Goal: Task Accomplishment & Management: Use online tool/utility

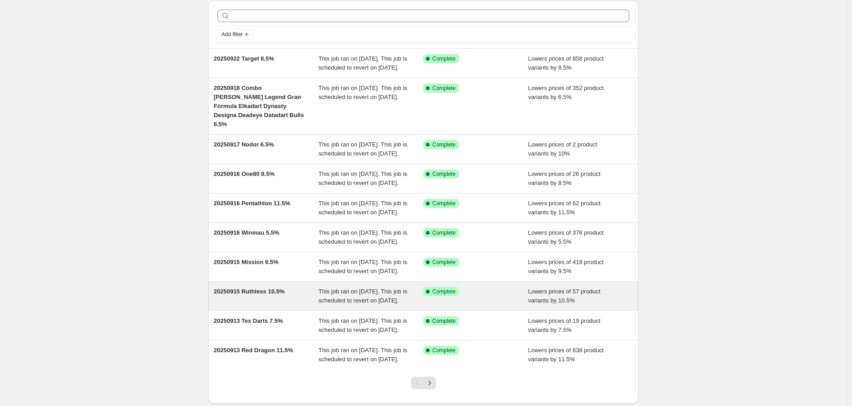
scroll to position [159, 0]
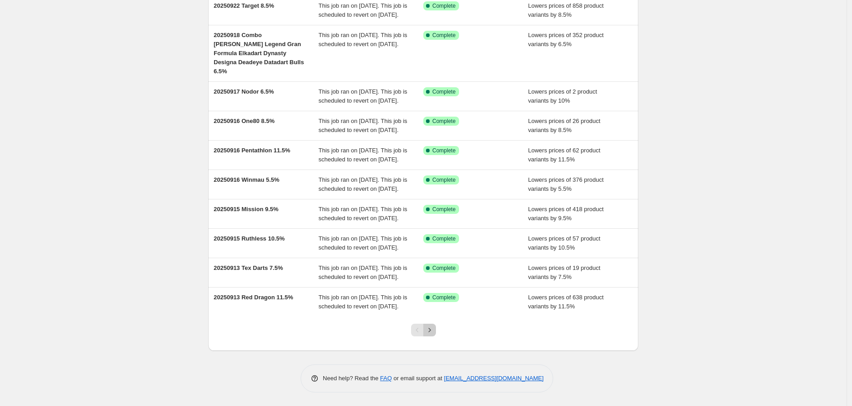
click at [433, 330] on icon "Next" at bounding box center [429, 330] width 9 height 9
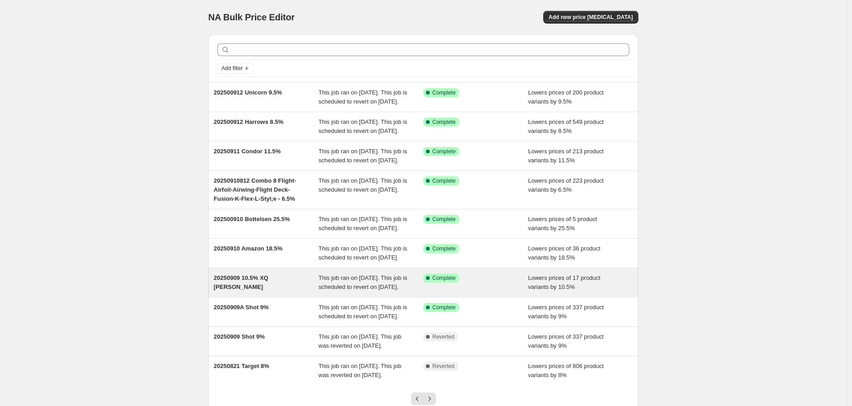
scroll to position [150, 0]
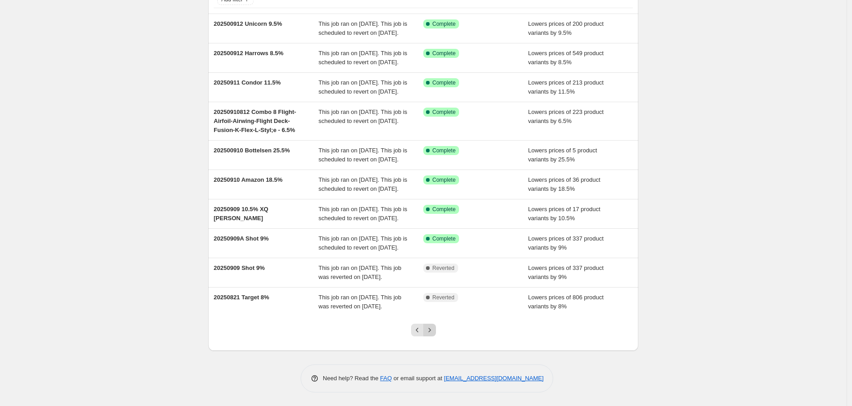
click at [434, 331] on icon "Next" at bounding box center [429, 330] width 9 height 9
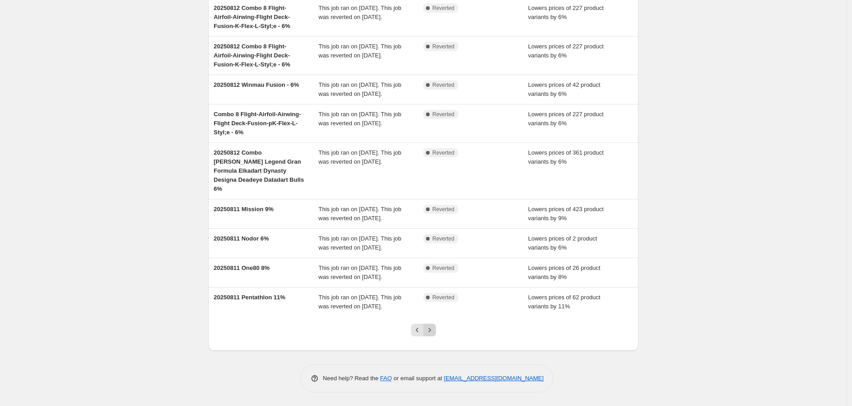
scroll to position [159, 0]
click at [420, 328] on icon "Previous" at bounding box center [417, 330] width 9 height 9
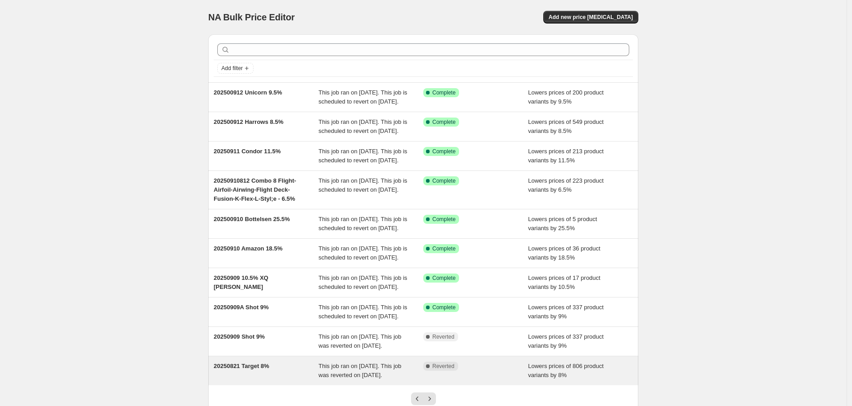
scroll to position [150, 0]
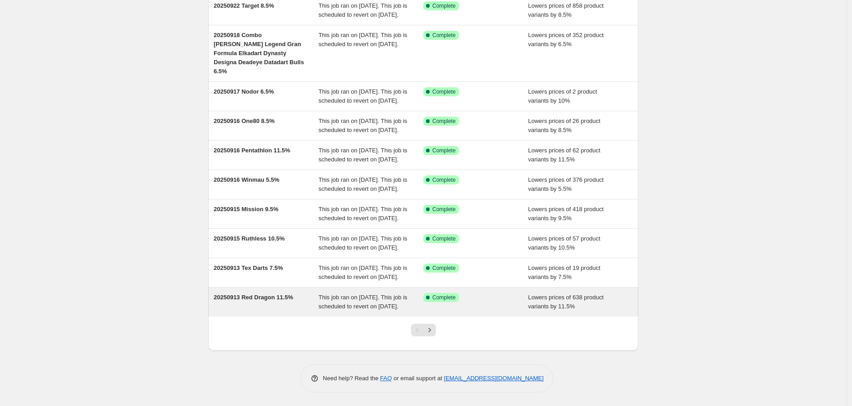
scroll to position [159, 0]
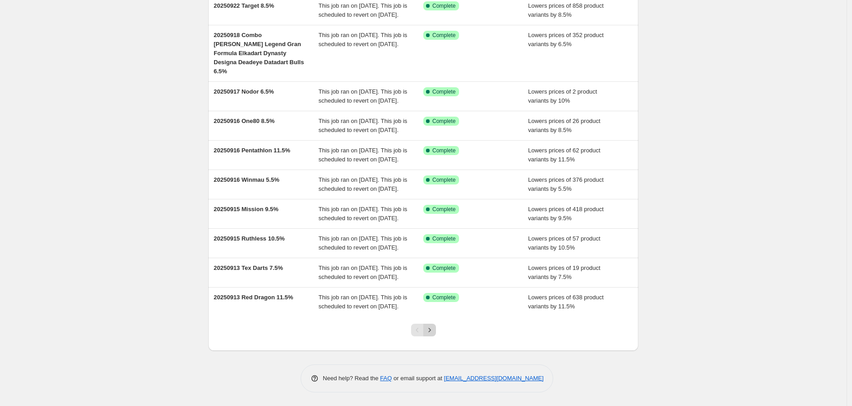
click at [428, 330] on icon "Next" at bounding box center [429, 330] width 9 height 9
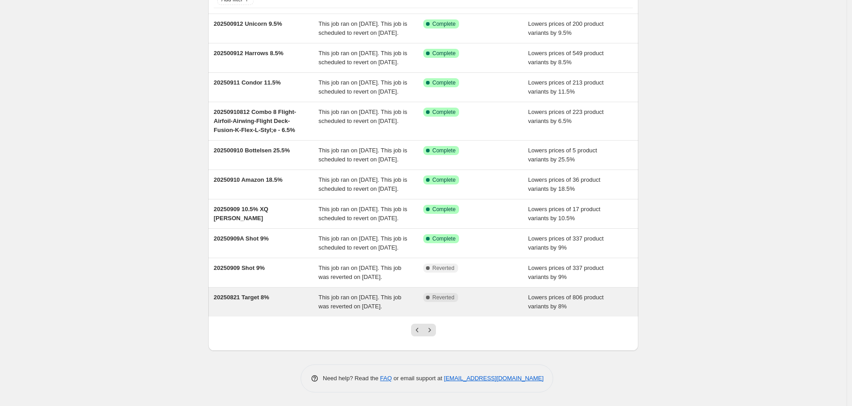
scroll to position [150, 0]
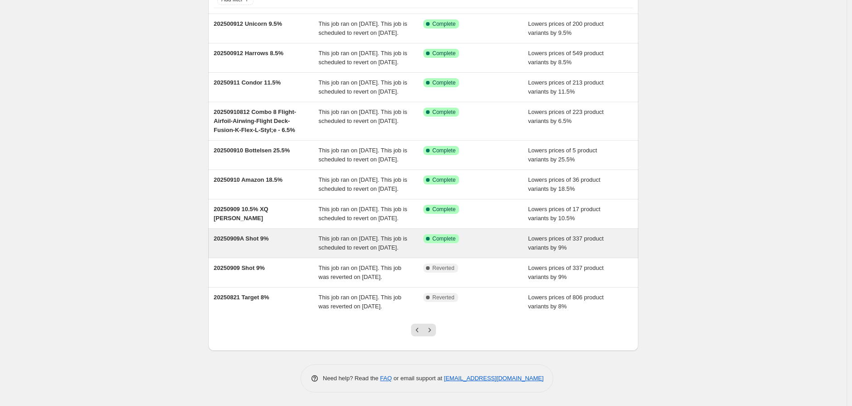
click at [247, 235] on span "20250909A Shot 9%" at bounding box center [241, 238] width 55 height 7
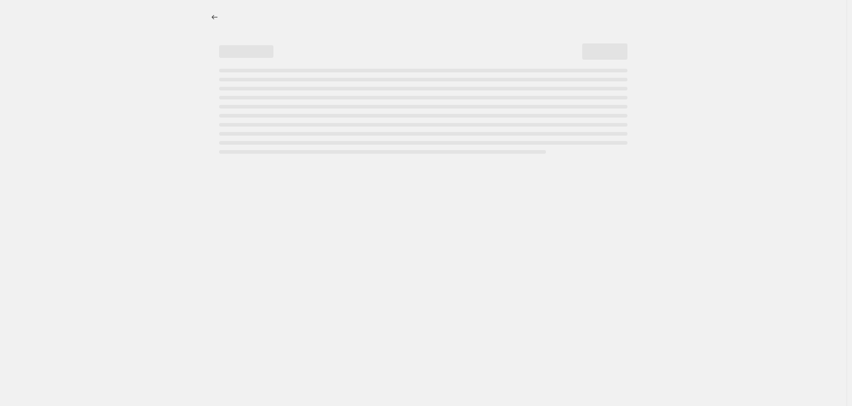
select select "percentage"
select select "no_change"
select select "vendor"
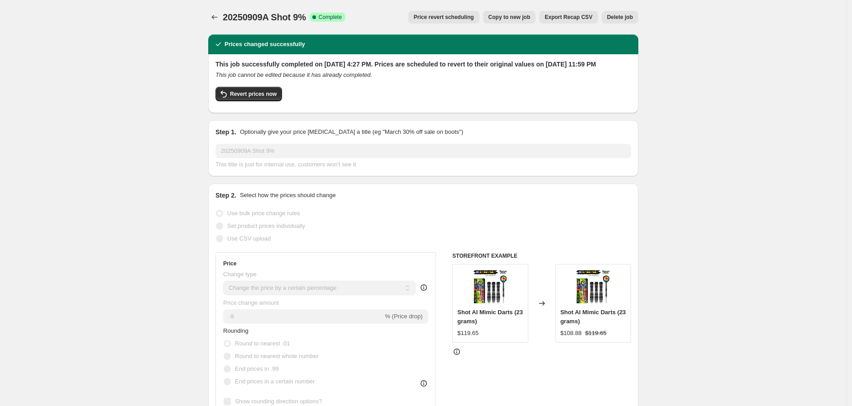
click at [516, 16] on span "Copy to new job" at bounding box center [509, 17] width 42 height 7
select select "percentage"
select select "no_change"
select select "vendor"
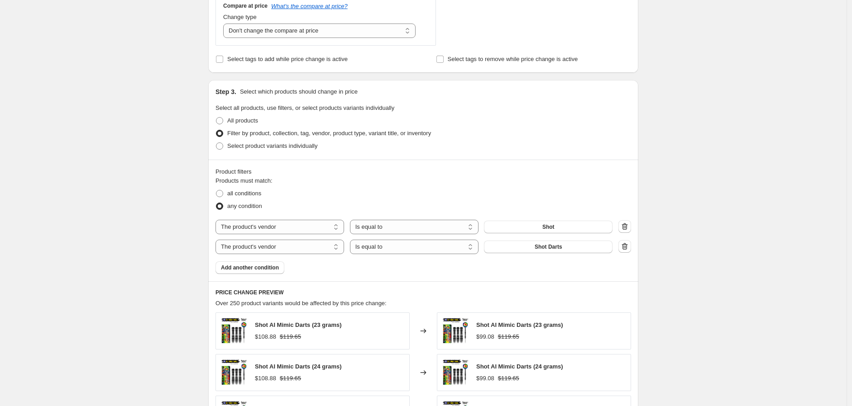
scroll to position [402, 0]
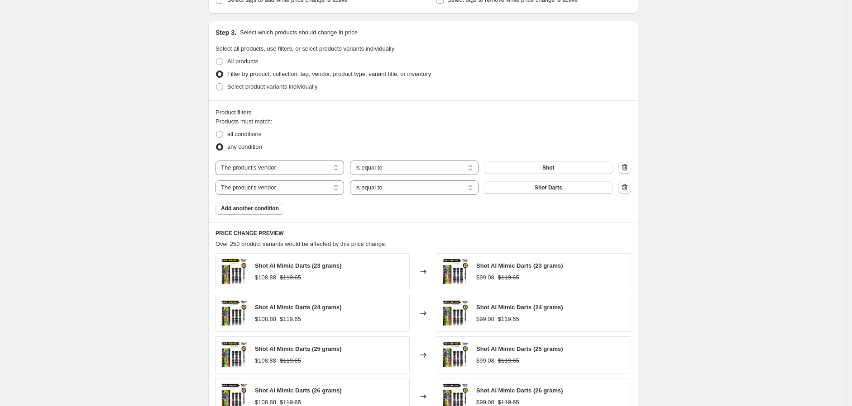
click at [246, 205] on span "Add another condition" at bounding box center [250, 208] width 58 height 7
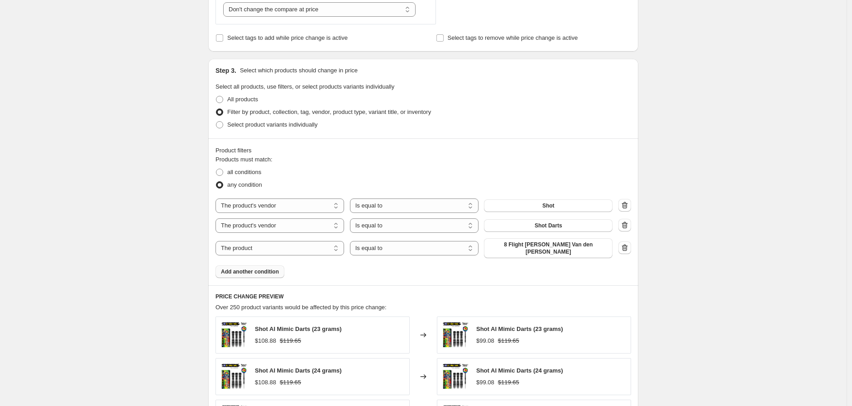
scroll to position [352, 0]
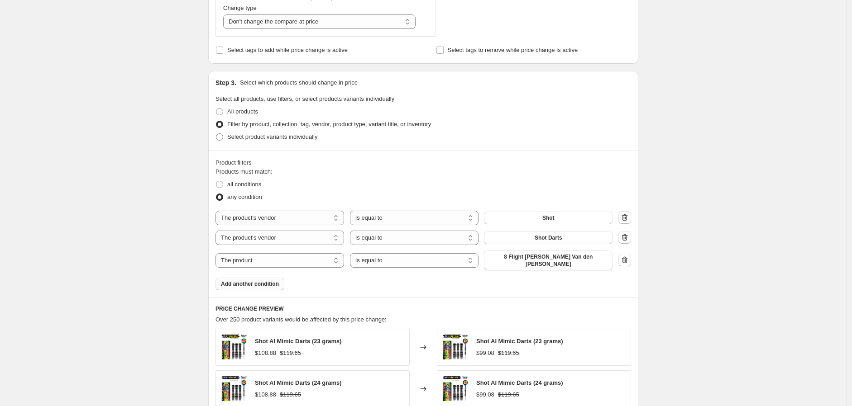
click at [627, 256] on icon "button" at bounding box center [624, 260] width 9 height 9
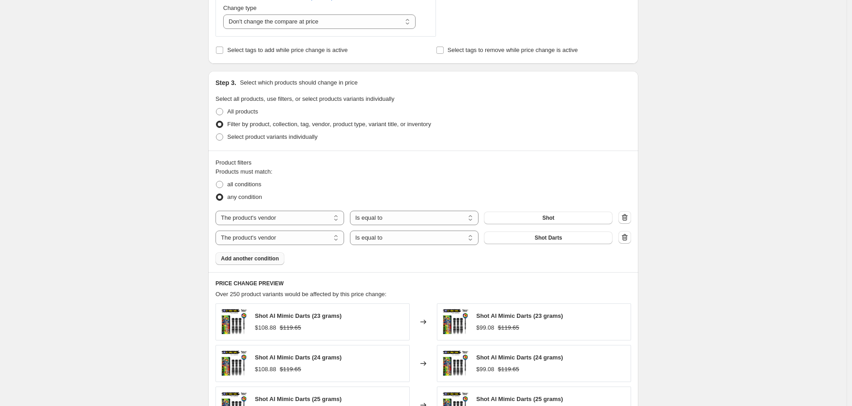
click at [254, 264] on button "Add another condition" at bounding box center [249, 259] width 69 height 13
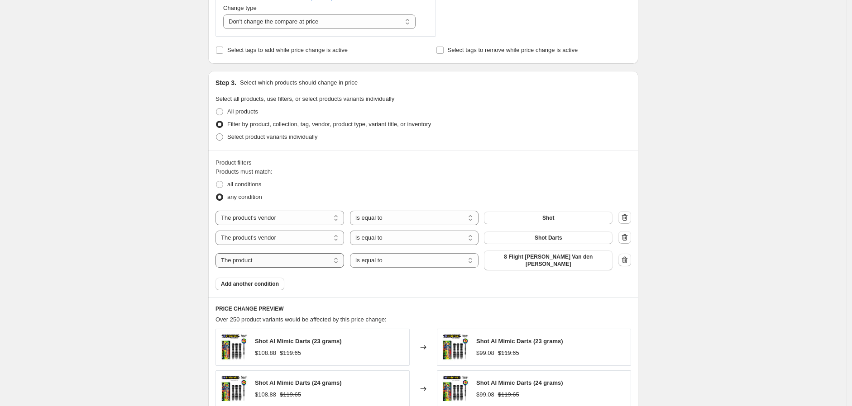
click at [336, 259] on select "The product The product's collection The product's tag The product's vendor The…" at bounding box center [279, 260] width 129 height 14
click at [549, 286] on div "Product filters Products must match: all conditions any condition The product T…" at bounding box center [423, 224] width 430 height 147
click at [628, 256] on icon "button" at bounding box center [624, 260] width 9 height 9
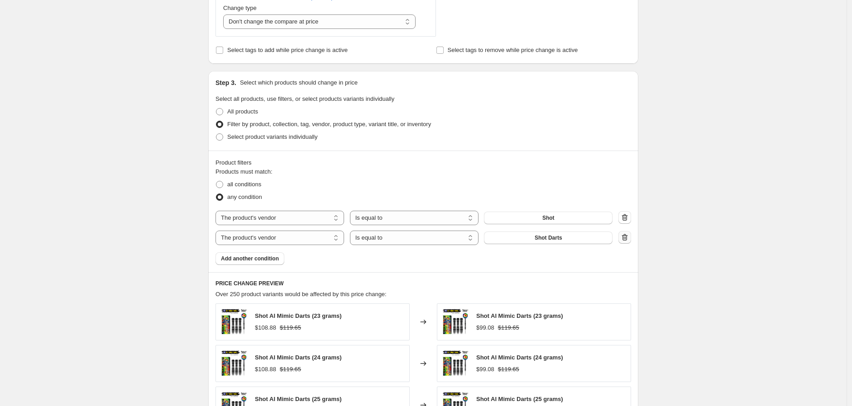
click at [626, 234] on icon "button" at bounding box center [624, 237] width 9 height 9
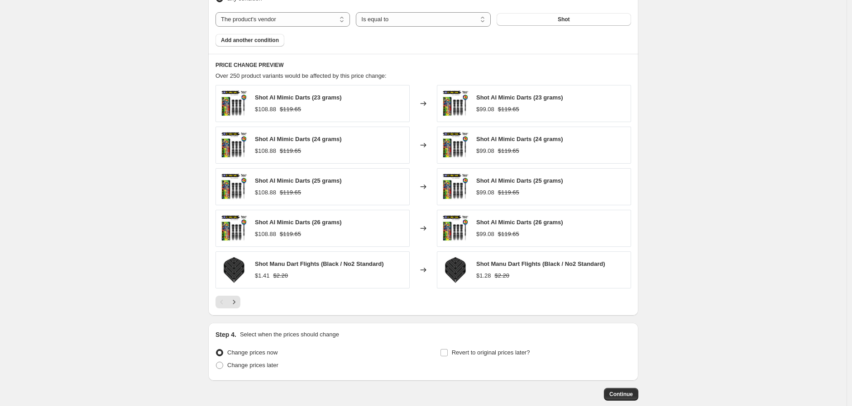
scroll to position [601, 0]
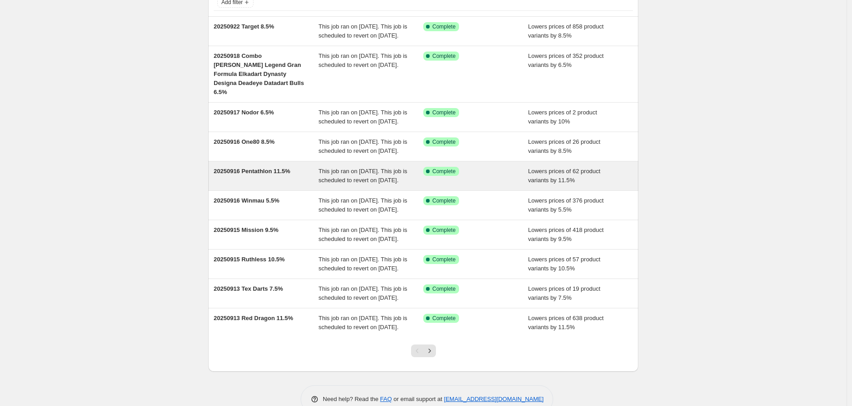
scroll to position [159, 0]
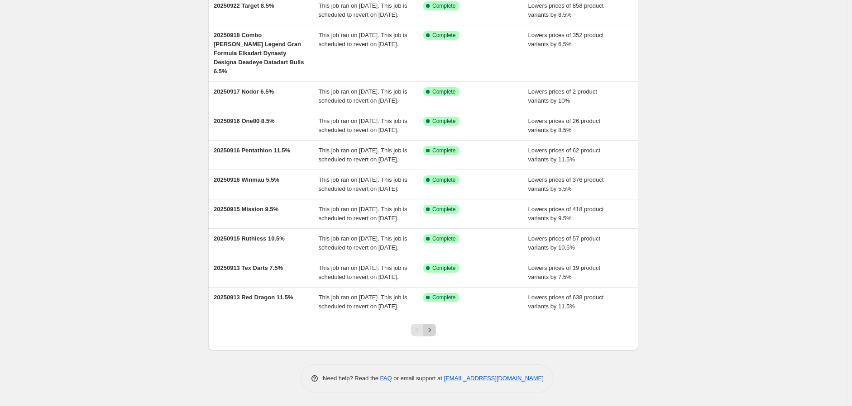
click at [432, 330] on icon "Next" at bounding box center [429, 330] width 9 height 9
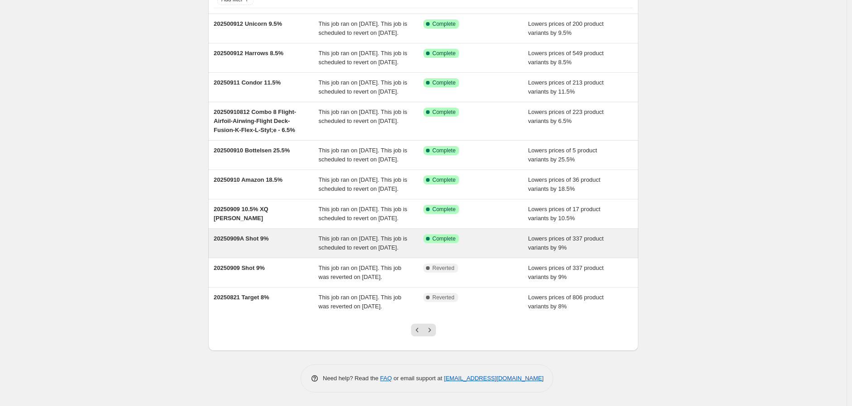
scroll to position [150, 0]
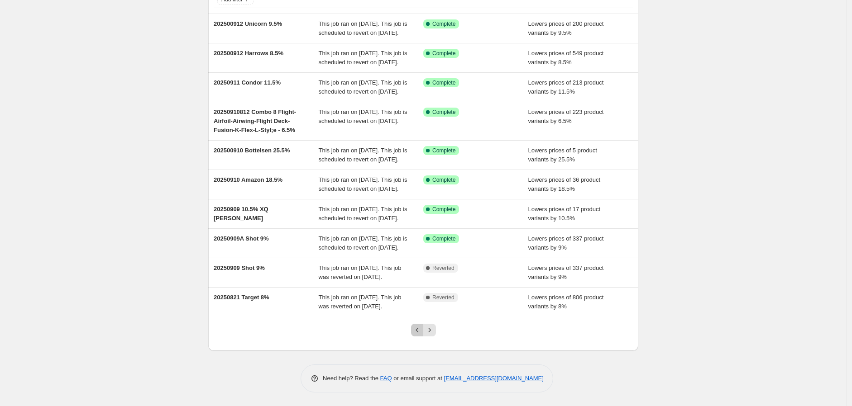
click at [418, 330] on icon "Previous" at bounding box center [417, 330] width 9 height 9
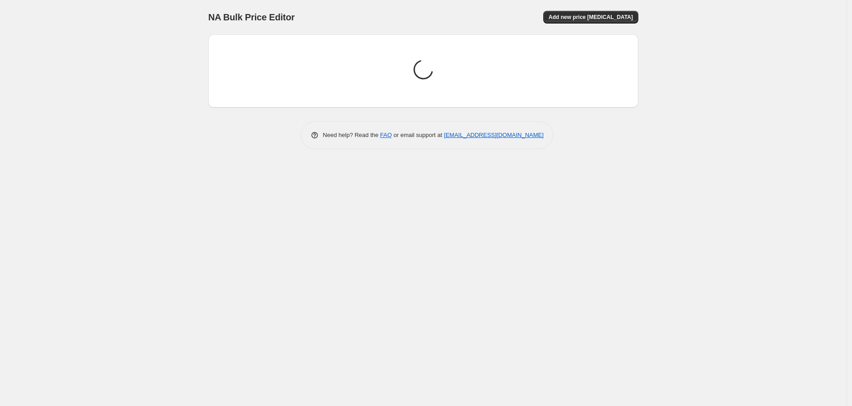
scroll to position [0, 0]
